Goal: Task Accomplishment & Management: Manage account settings

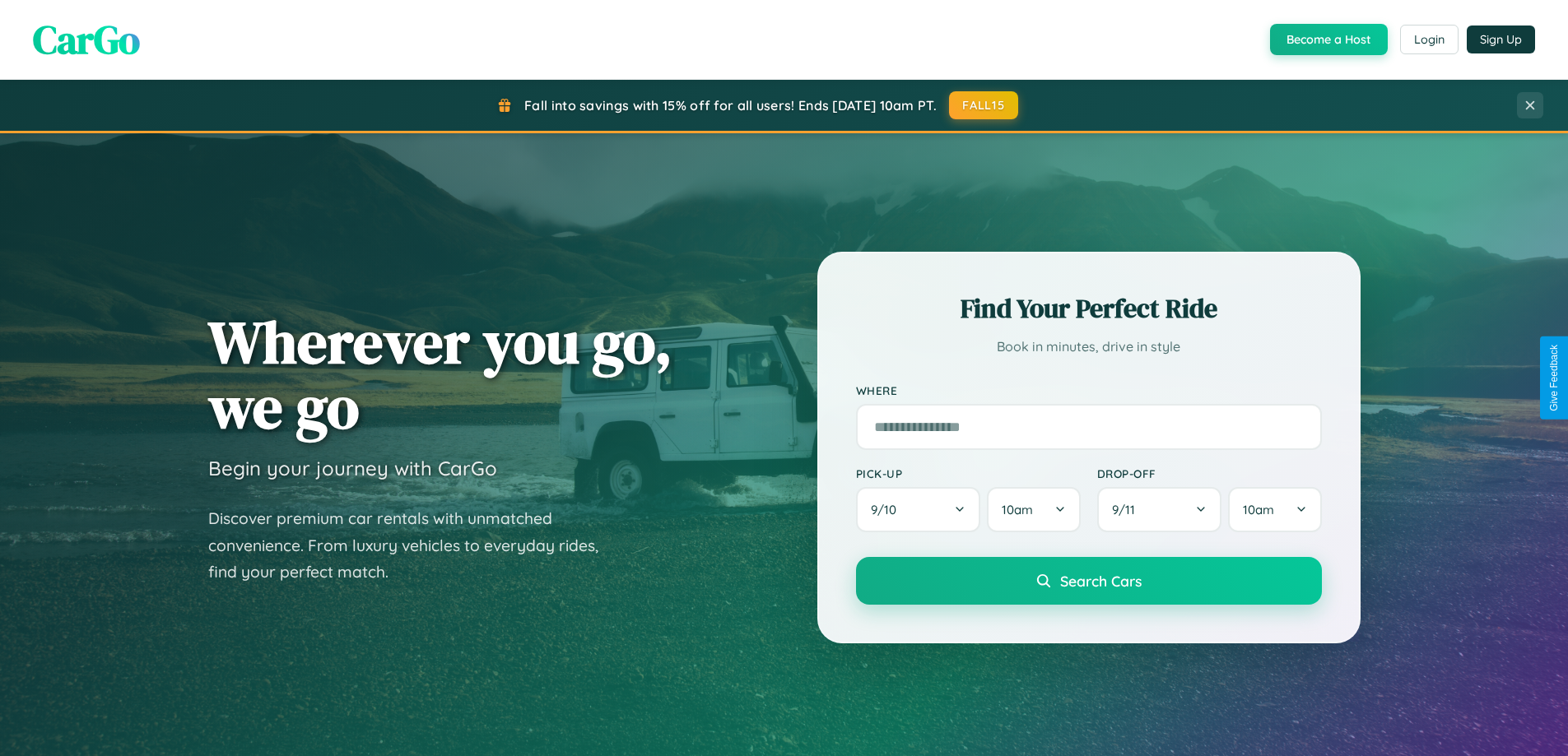
scroll to position [1133, 0]
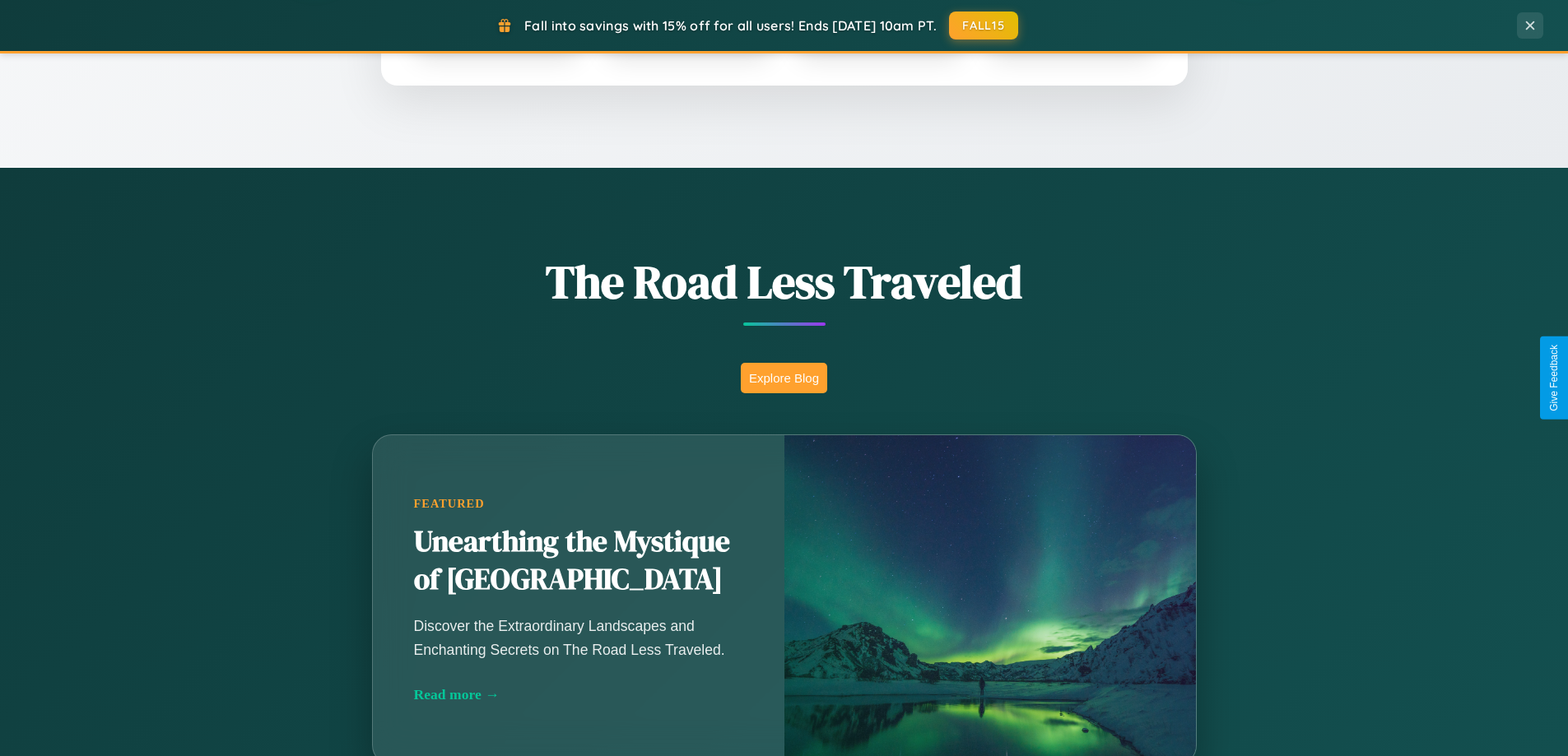
click at [783, 378] on button "Explore Blog" at bounding box center [783, 378] width 86 height 31
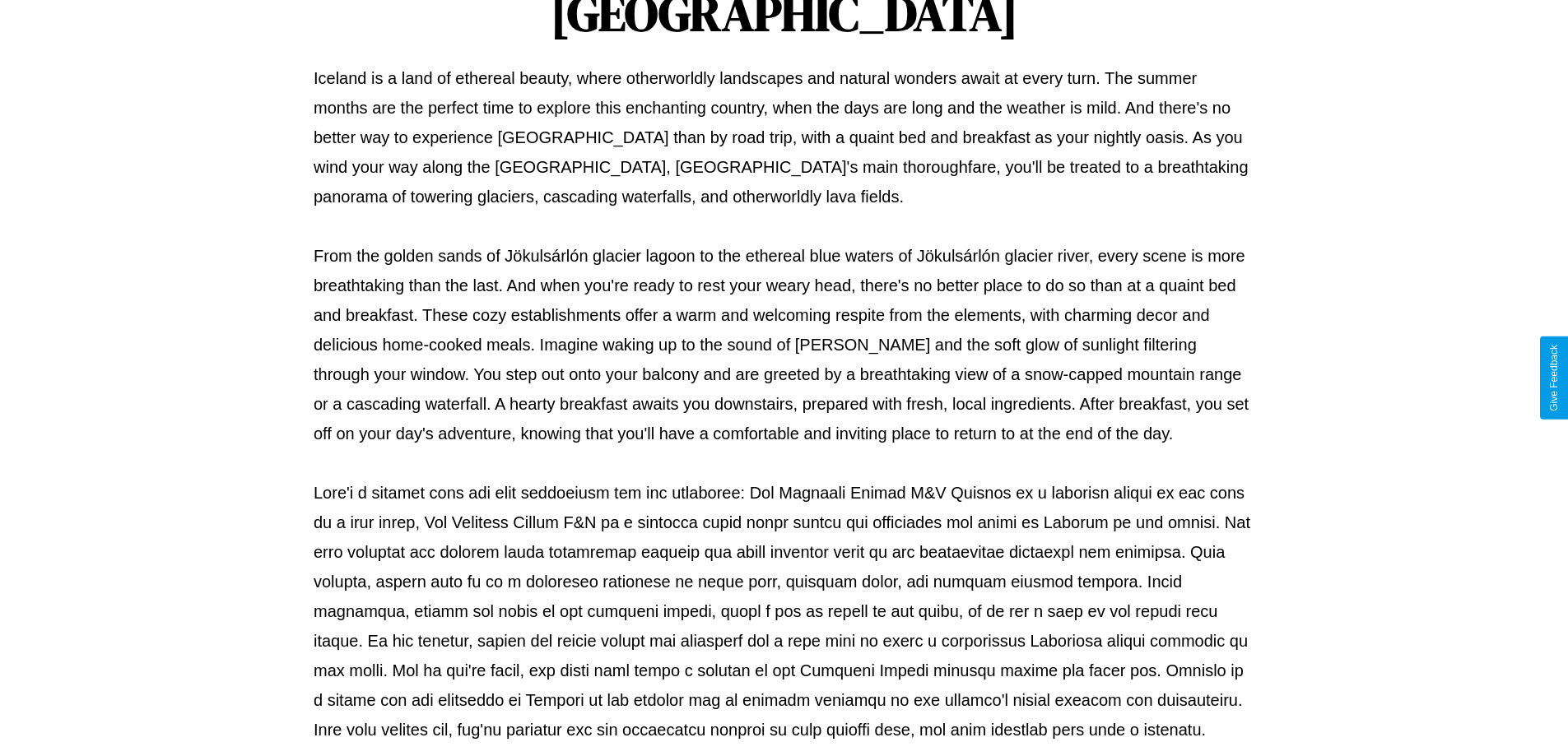
scroll to position [532, 0]
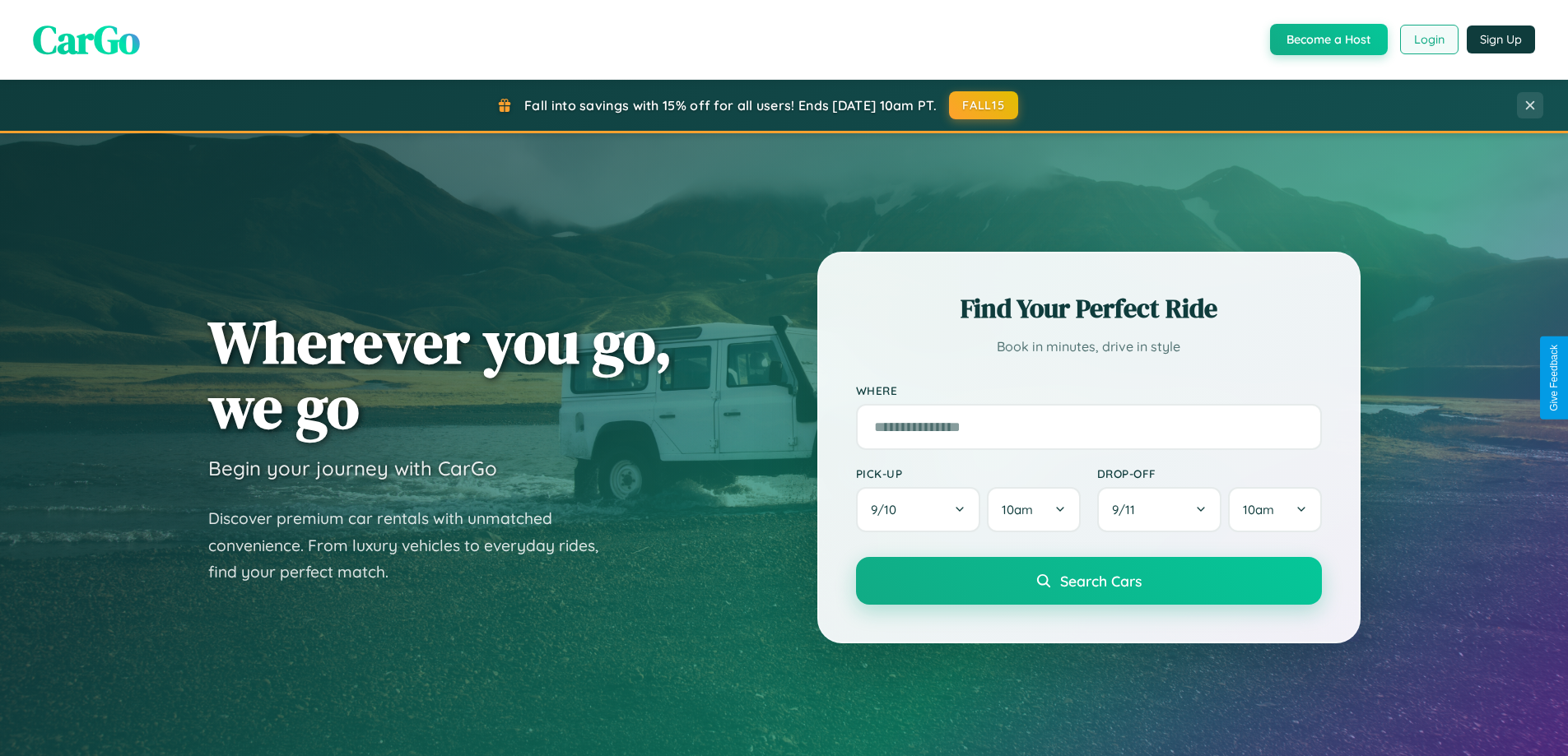
click at [1428, 40] on button "Login" at bounding box center [1429, 39] width 59 height 30
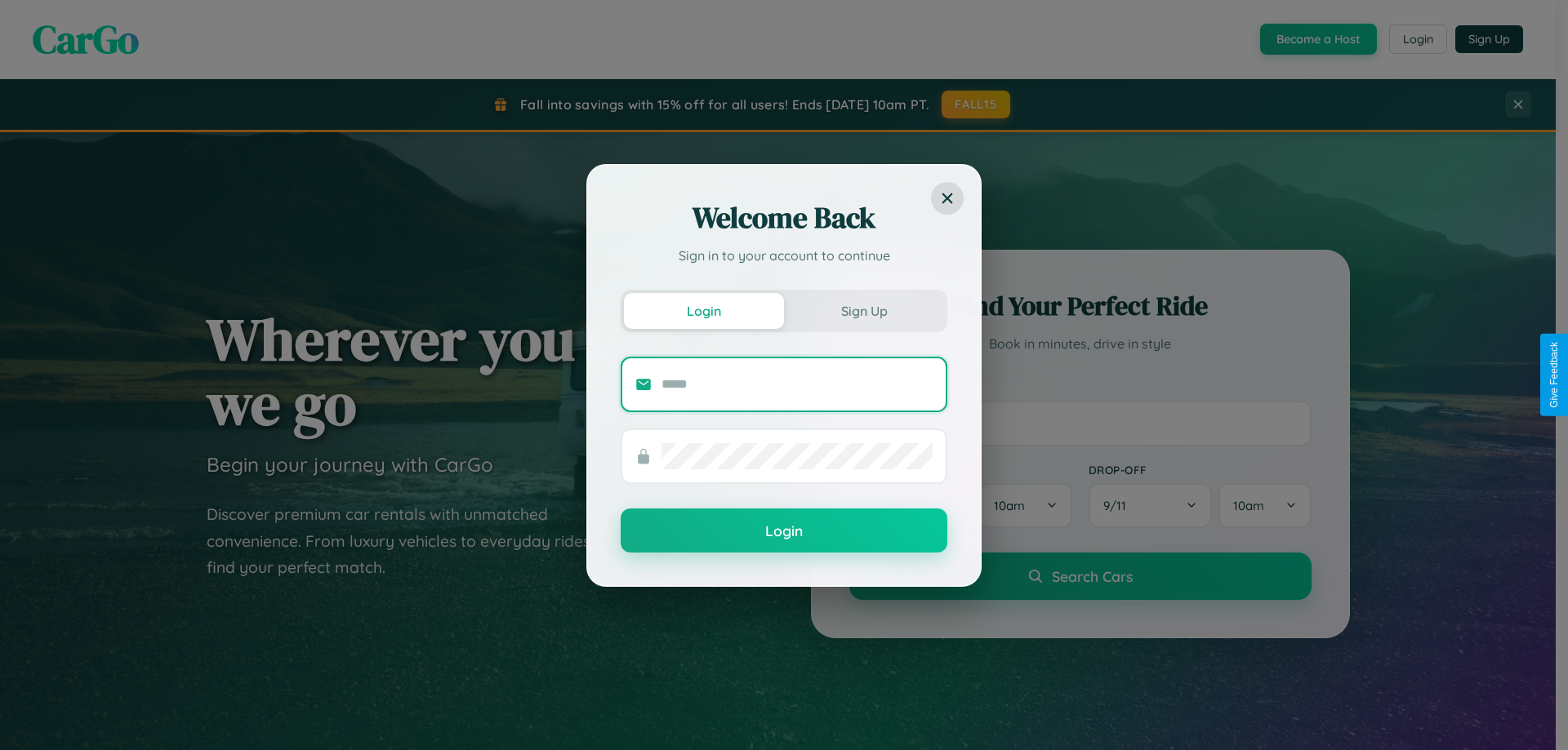
click at [797, 384] on input "text" at bounding box center [797, 384] width 271 height 26
type input "**********"
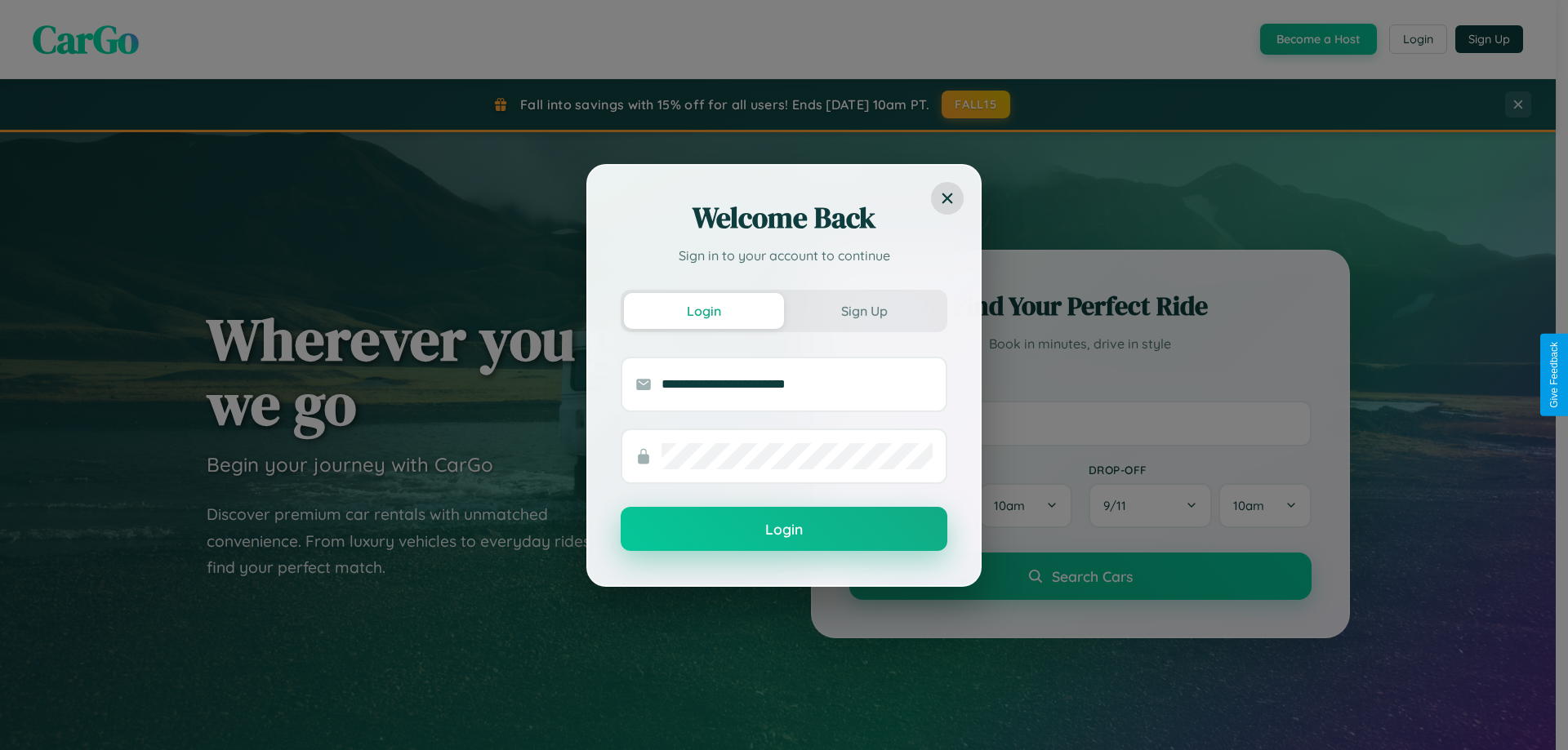
click at [784, 530] on button "Login" at bounding box center [784, 529] width 327 height 44
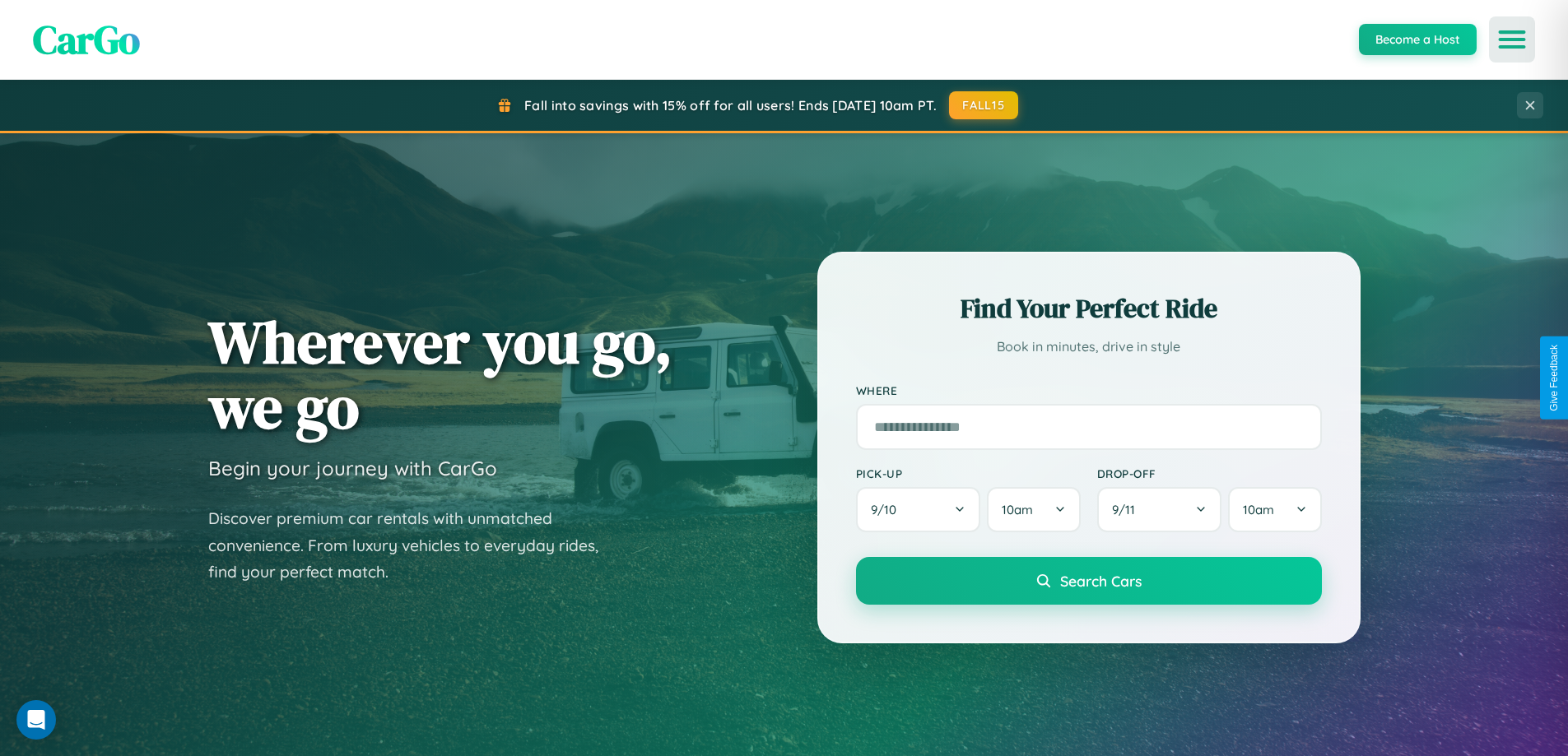
click at [1512, 40] on icon "Open menu" at bounding box center [1512, 39] width 24 height 14
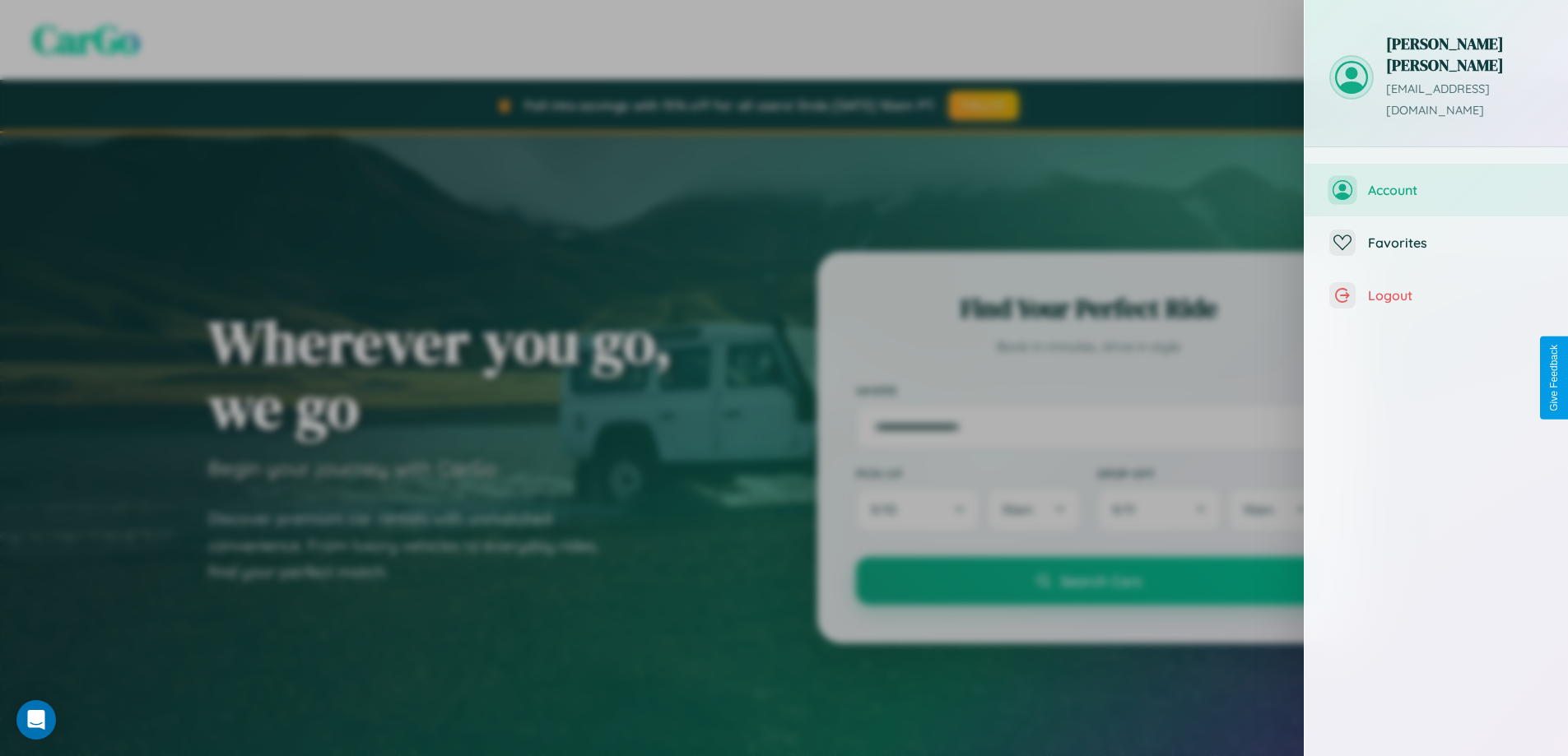
click at [1436, 182] on span "Account" at bounding box center [1456, 190] width 176 height 16
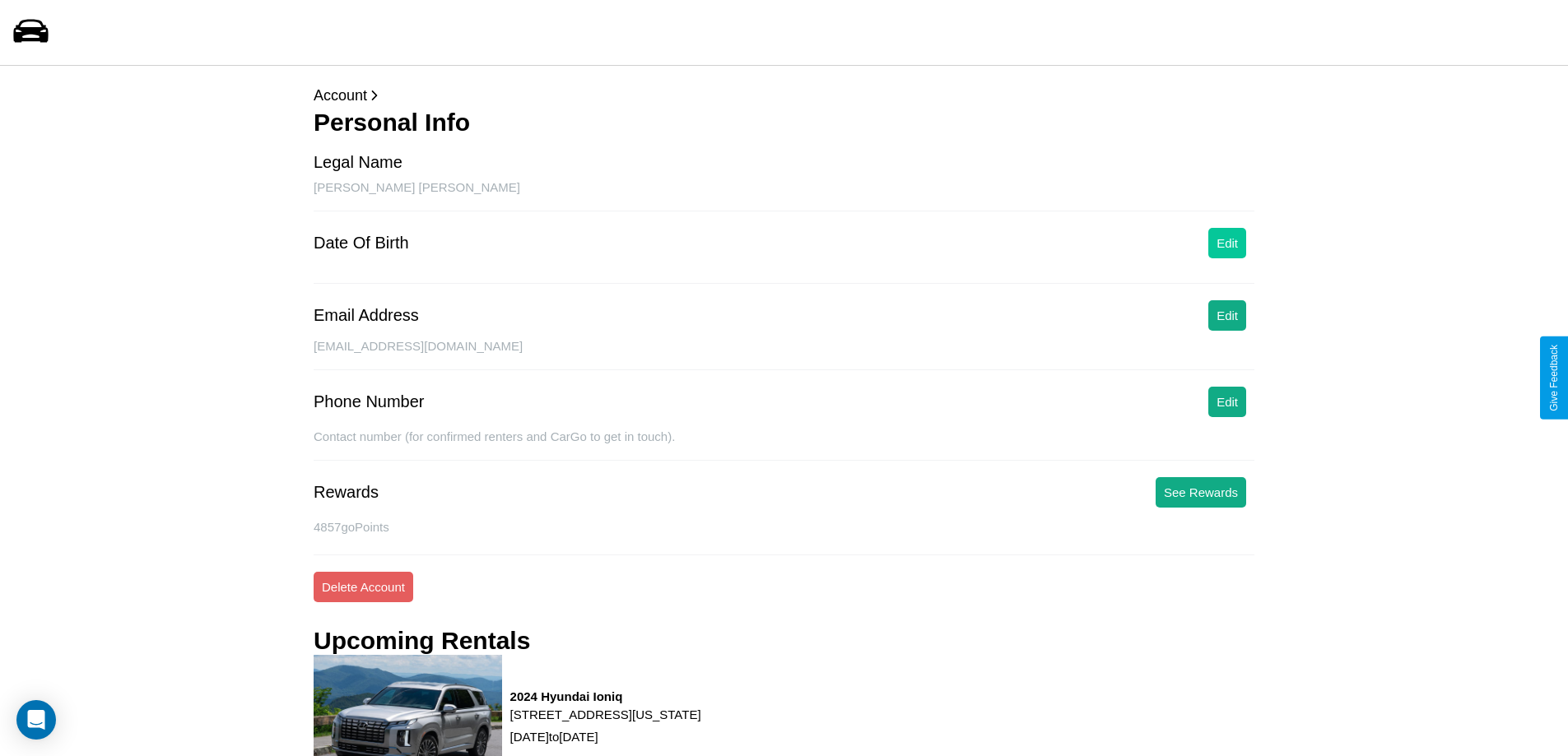
click at [1227, 243] on button "Edit" at bounding box center [1227, 244] width 38 height 31
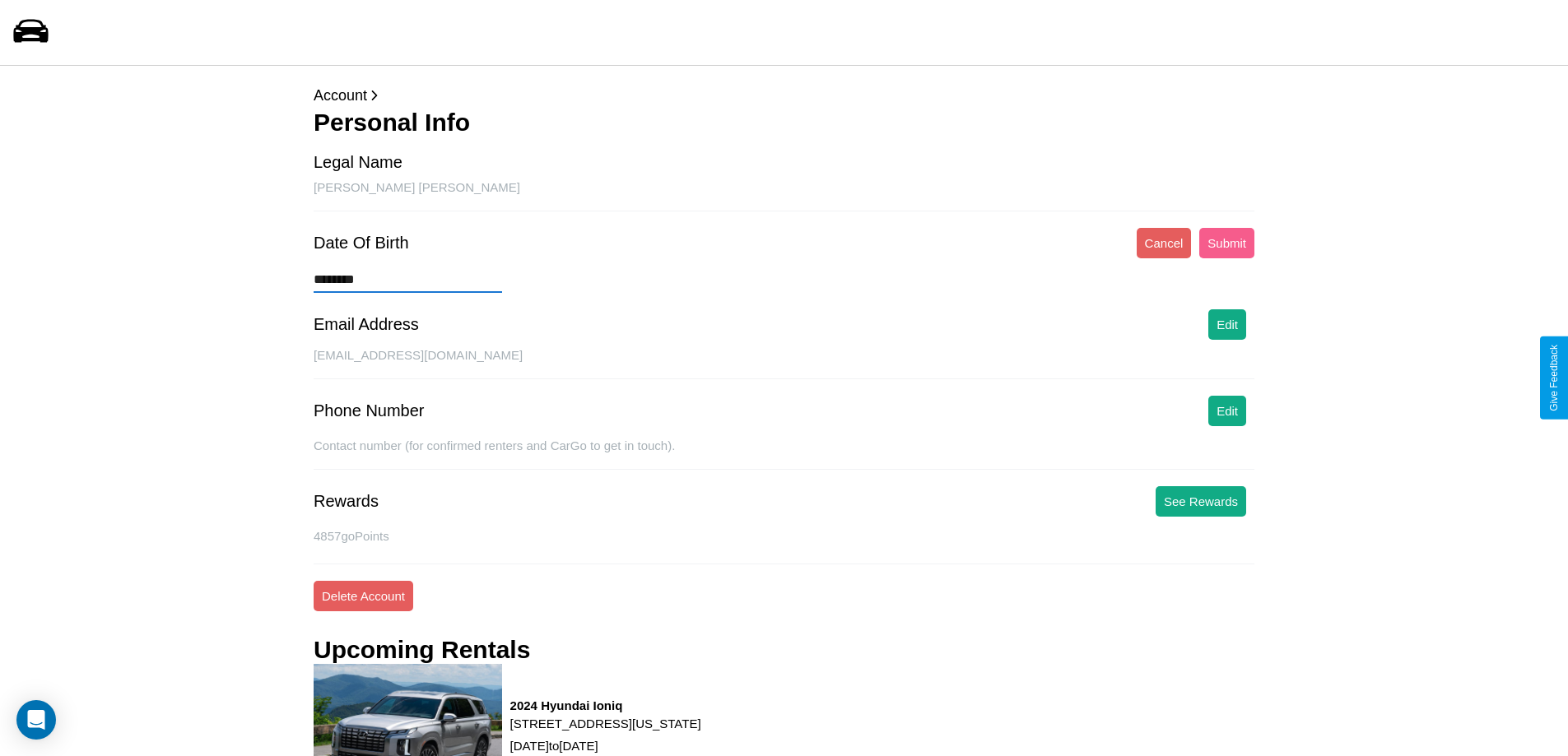
type input "*********"
